Goal: Task Accomplishment & Management: Use online tool/utility

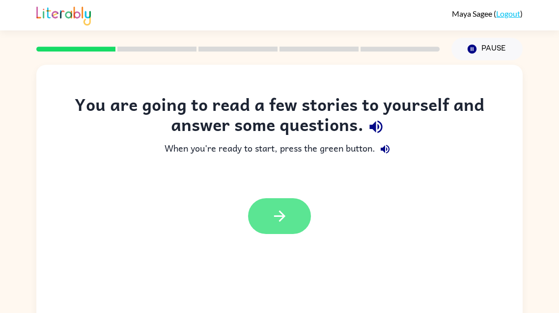
click at [280, 225] on button "button" at bounding box center [279, 216] width 63 height 36
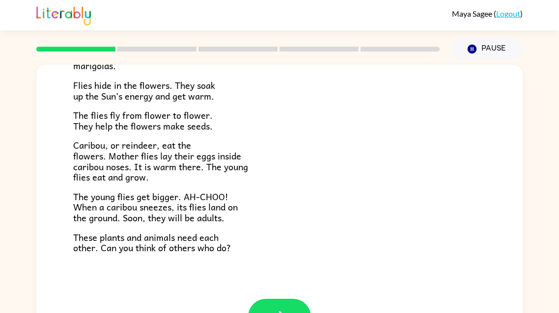
scroll to position [201, 0]
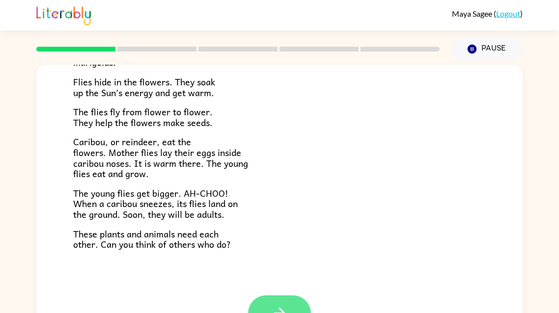
click at [282, 306] on icon "button" at bounding box center [279, 313] width 17 height 17
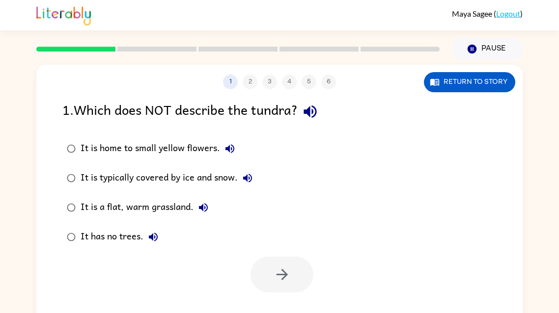
scroll to position [0, 0]
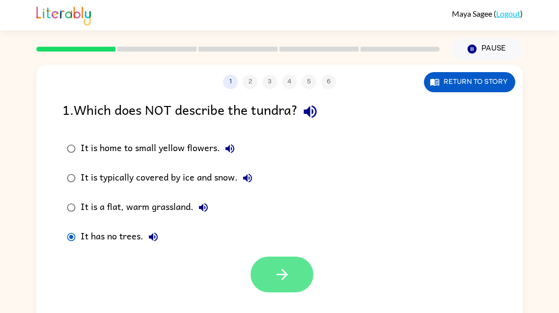
click at [280, 277] on icon "button" at bounding box center [282, 274] width 17 height 17
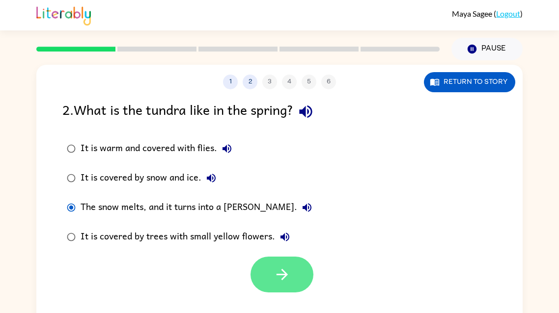
click at [294, 274] on button "button" at bounding box center [282, 275] width 63 height 36
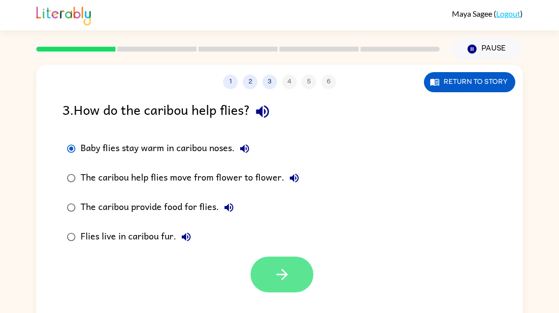
click at [269, 275] on button "button" at bounding box center [282, 275] width 63 height 36
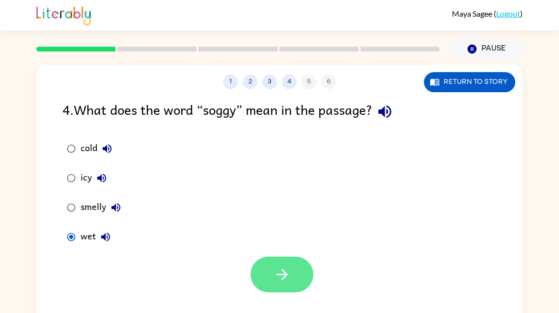
click at [296, 291] on button "button" at bounding box center [282, 275] width 63 height 36
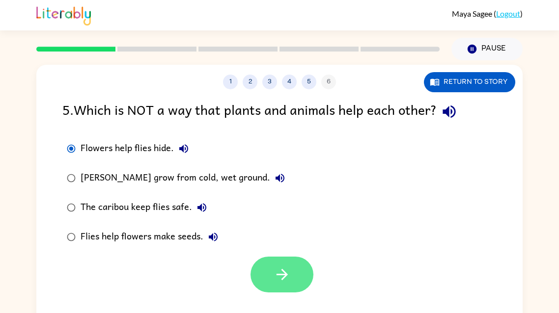
click at [283, 281] on icon "button" at bounding box center [282, 274] width 17 height 17
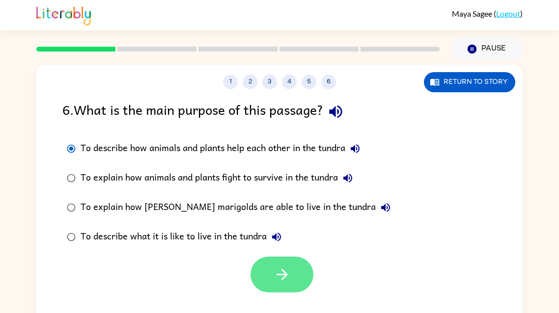
click at [296, 276] on button "button" at bounding box center [282, 275] width 63 height 36
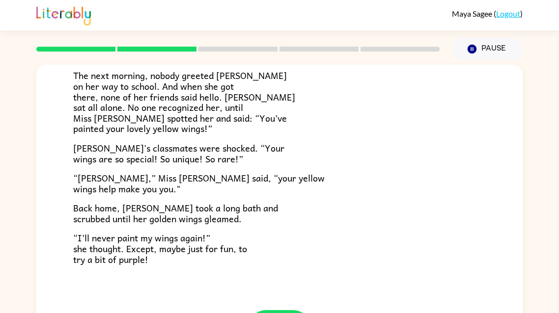
scroll to position [275, 0]
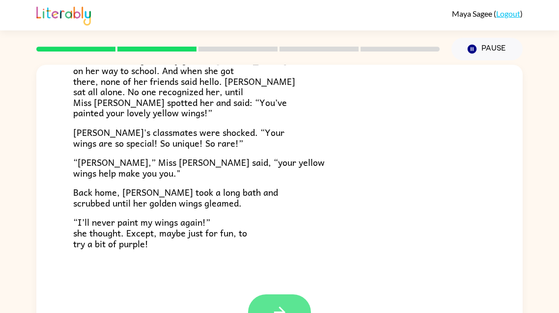
click at [289, 308] on button "button" at bounding box center [279, 313] width 63 height 36
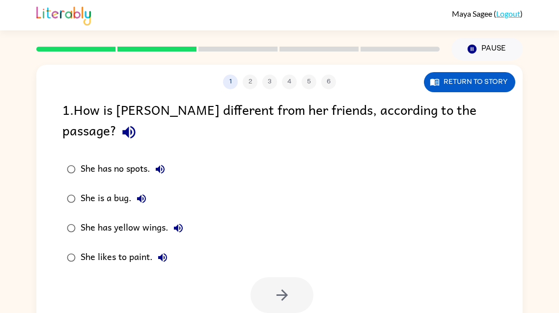
scroll to position [0, 0]
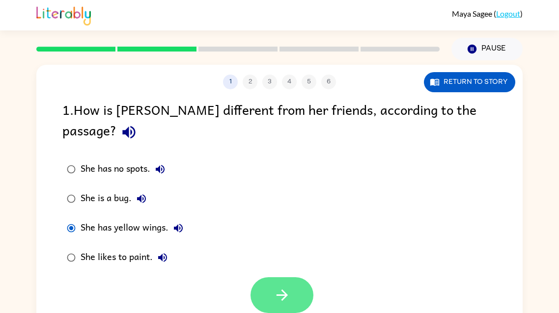
click at [286, 285] on button "button" at bounding box center [282, 296] width 63 height 36
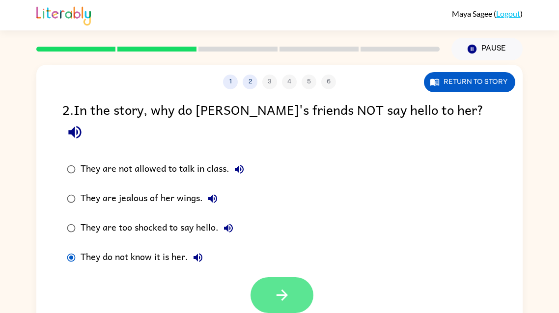
click at [294, 280] on button "button" at bounding box center [282, 296] width 63 height 36
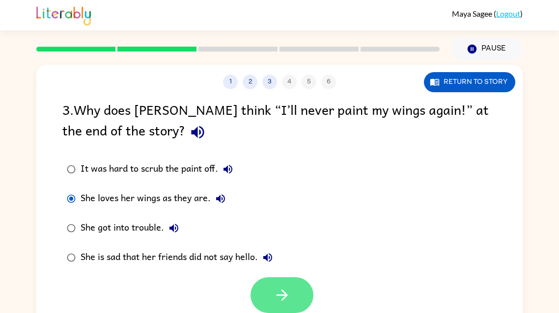
click at [280, 301] on icon "button" at bounding box center [282, 295] width 17 height 17
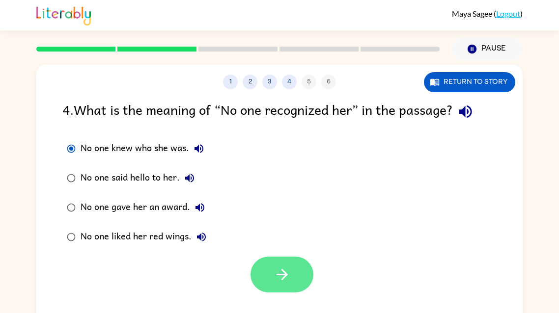
click at [270, 275] on button "button" at bounding box center [282, 275] width 63 height 36
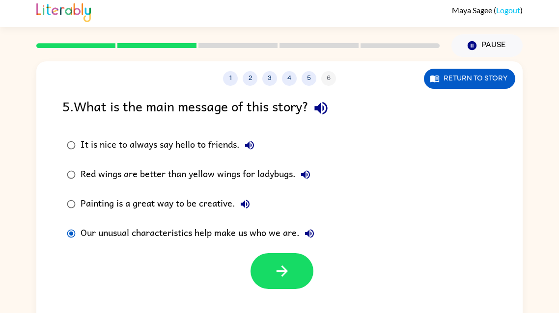
scroll to position [3, 0]
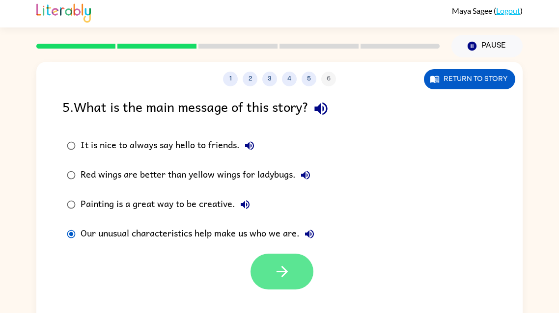
click at [306, 267] on button "button" at bounding box center [282, 272] width 63 height 36
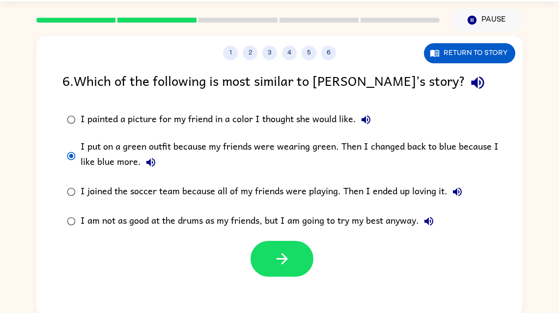
scroll to position [32, 0]
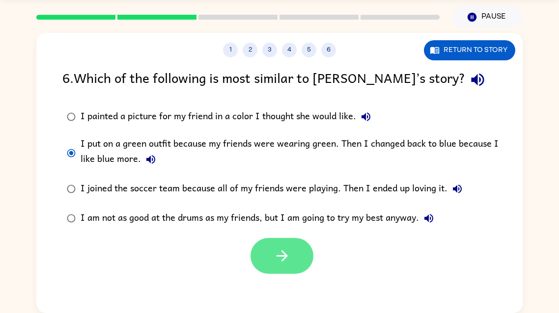
click at [290, 274] on button "button" at bounding box center [282, 256] width 63 height 36
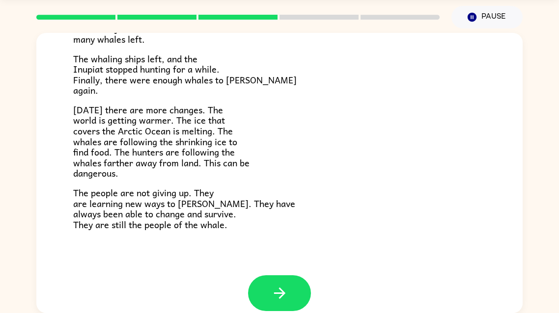
scroll to position [319, 0]
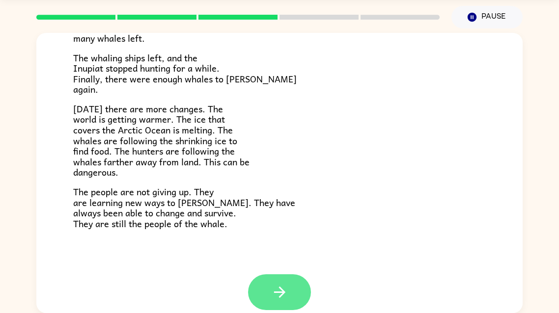
click at [272, 292] on icon "button" at bounding box center [279, 292] width 17 height 17
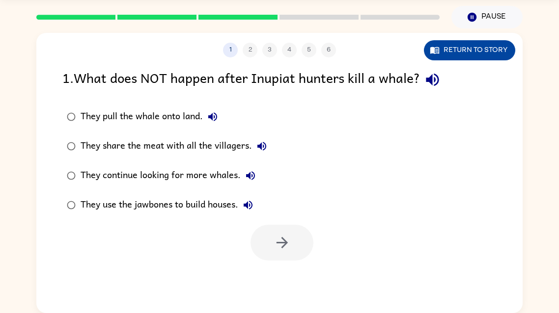
click at [482, 54] on button "Return to story" at bounding box center [469, 50] width 91 height 20
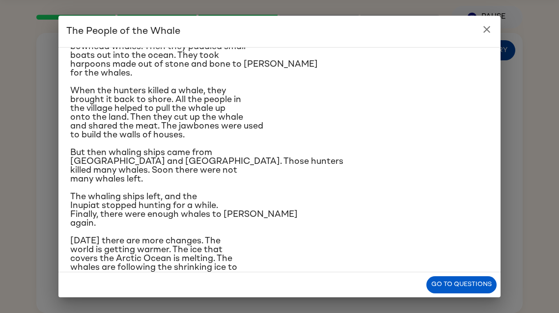
scroll to position [114, 0]
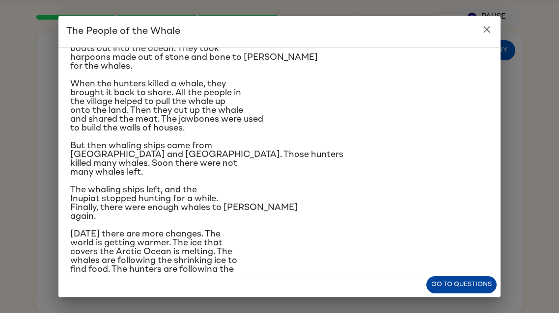
click at [491, 291] on button "Go to questions" at bounding box center [461, 285] width 70 height 17
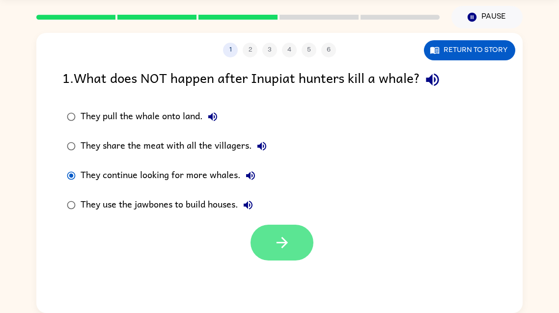
click at [288, 245] on icon "button" at bounding box center [282, 242] width 17 height 17
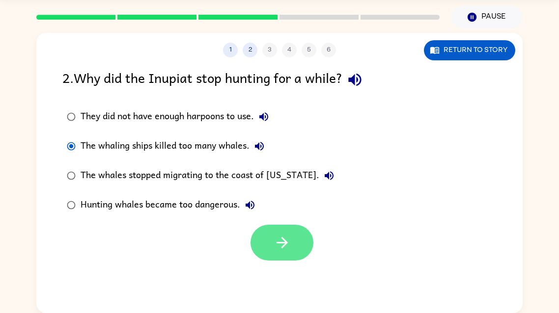
click at [284, 235] on icon "button" at bounding box center [282, 242] width 17 height 17
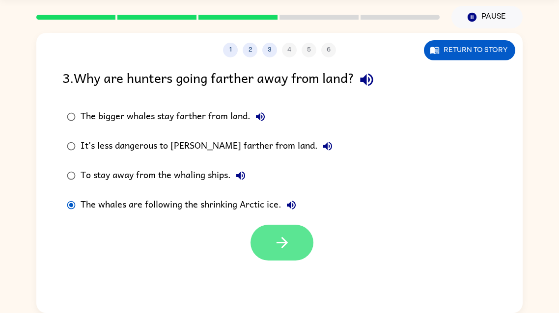
click at [267, 241] on button "button" at bounding box center [282, 243] width 63 height 36
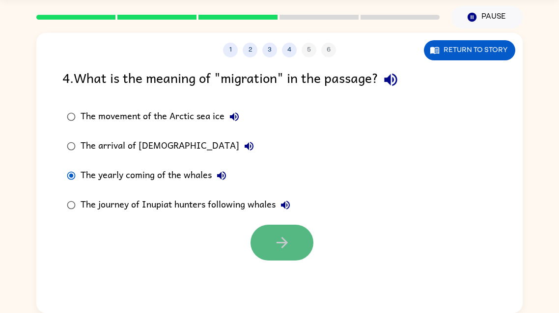
click at [267, 256] on button "button" at bounding box center [282, 243] width 63 height 36
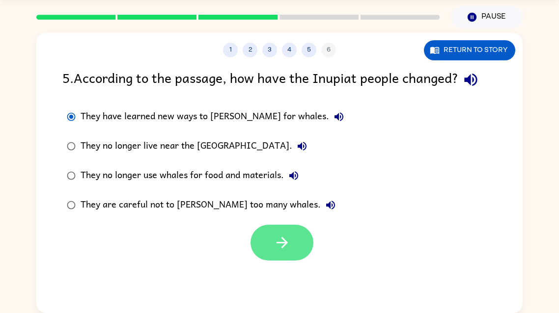
click at [289, 244] on icon "button" at bounding box center [282, 242] width 17 height 17
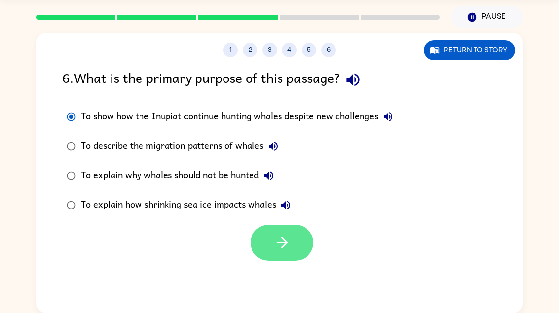
click at [293, 245] on button "button" at bounding box center [282, 243] width 63 height 36
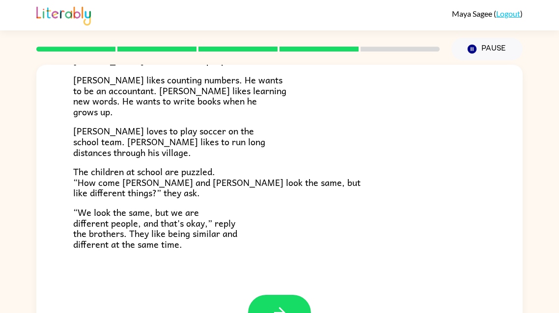
scroll to position [32, 0]
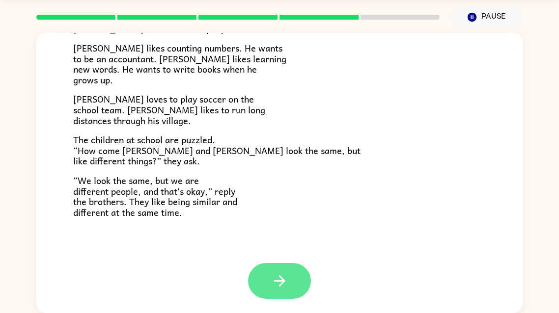
click at [301, 277] on button "button" at bounding box center [279, 281] width 63 height 36
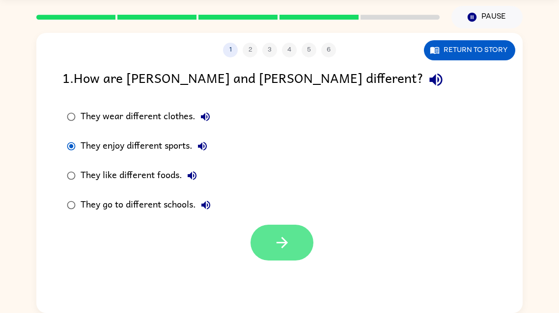
click at [279, 244] on icon "button" at bounding box center [282, 242] width 17 height 17
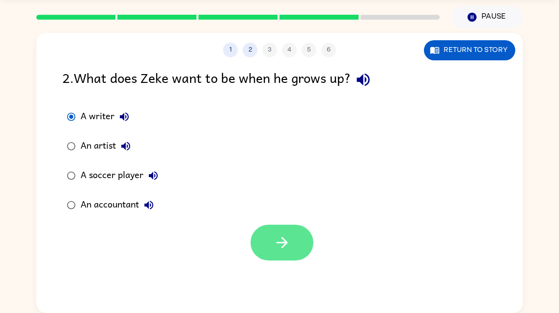
click at [291, 240] on button "button" at bounding box center [282, 243] width 63 height 36
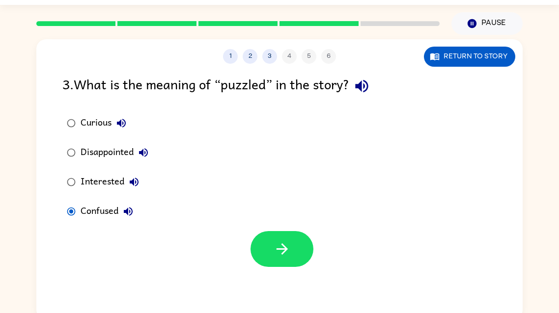
scroll to position [25, 0]
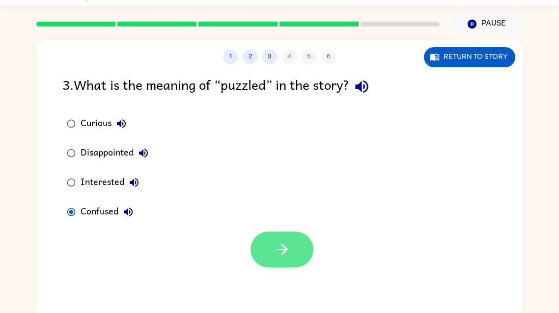
click at [281, 235] on button "button" at bounding box center [282, 250] width 63 height 36
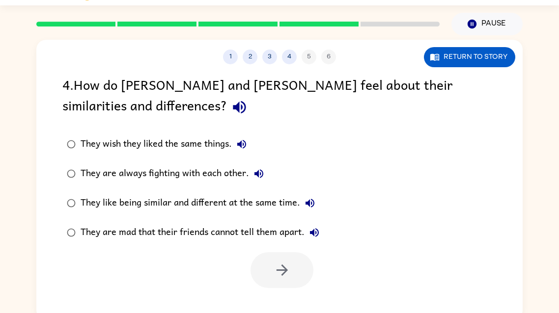
click at [231, 114] on icon "button" at bounding box center [239, 107] width 17 height 17
click at [233, 108] on icon "button" at bounding box center [239, 107] width 13 height 13
click at [233, 109] on icon "button" at bounding box center [239, 107] width 13 height 13
click at [231, 111] on icon "button" at bounding box center [239, 107] width 17 height 17
click at [231, 112] on icon "button" at bounding box center [239, 107] width 17 height 17
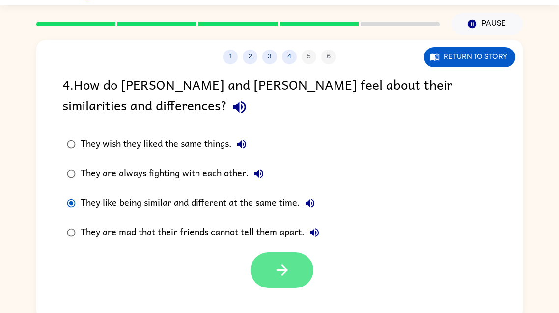
click at [274, 277] on icon "button" at bounding box center [282, 270] width 17 height 17
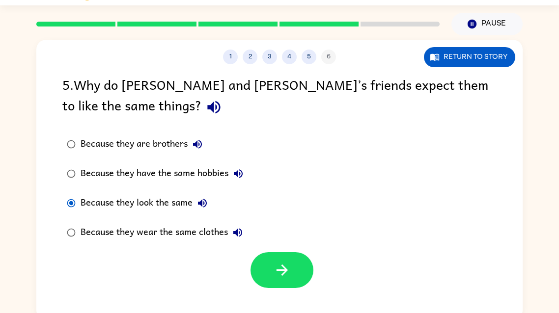
click at [307, 284] on div at bounding box center [282, 270] width 63 height 36
click at [292, 274] on button "button" at bounding box center [282, 270] width 63 height 36
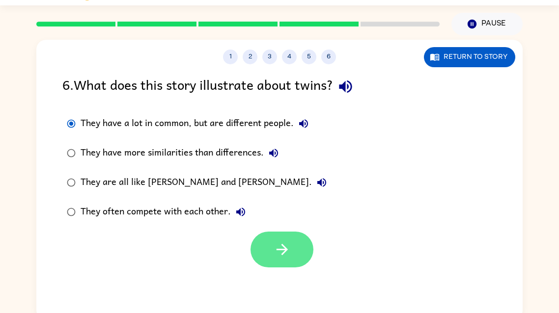
click at [283, 259] on button "button" at bounding box center [282, 250] width 63 height 36
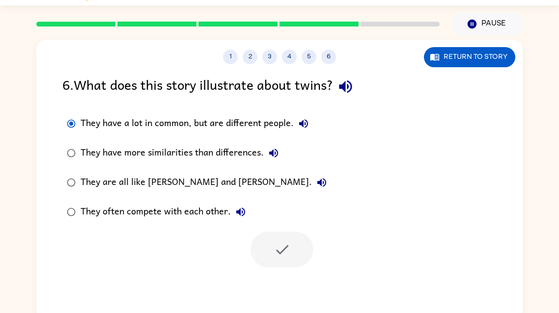
click at [291, 245] on div at bounding box center [282, 250] width 63 height 36
